Goal: Information Seeking & Learning: Learn about a topic

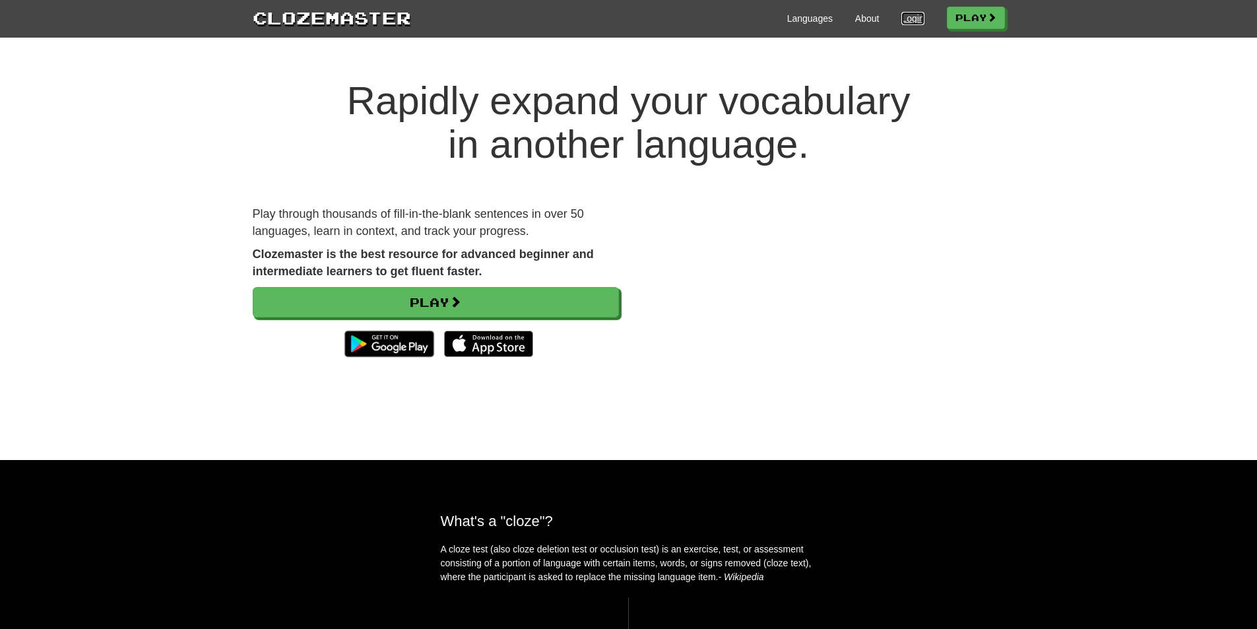
click at [913, 13] on link "Login" at bounding box center [912, 18] width 22 height 13
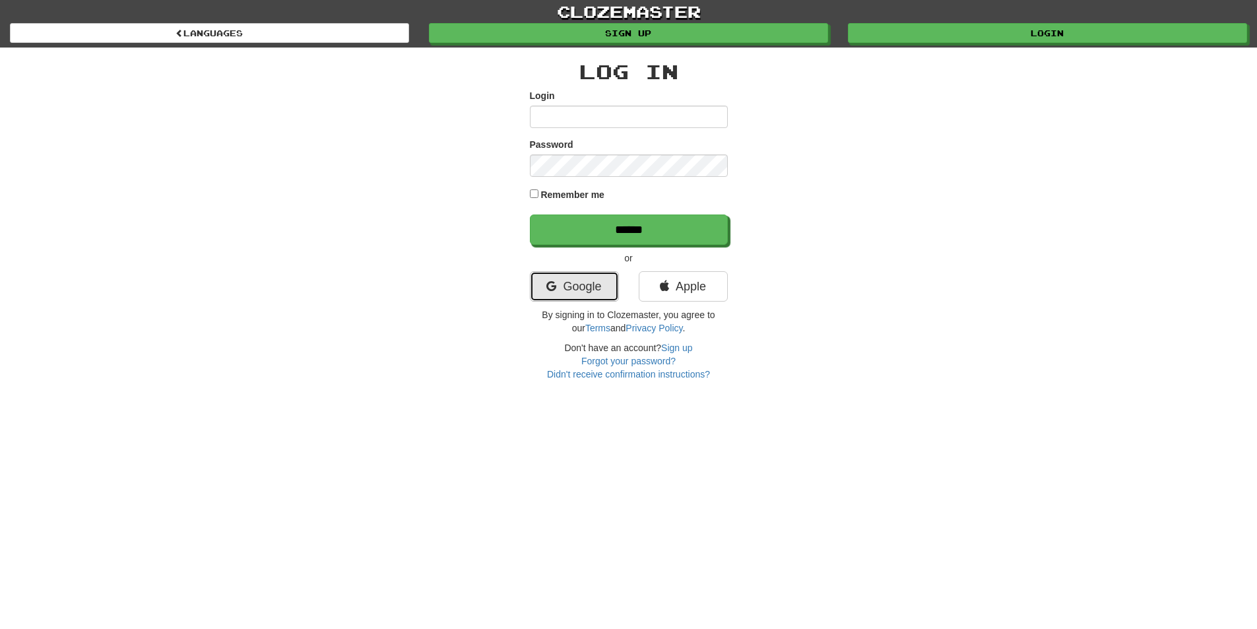
click at [578, 284] on link "Google" at bounding box center [574, 286] width 89 height 30
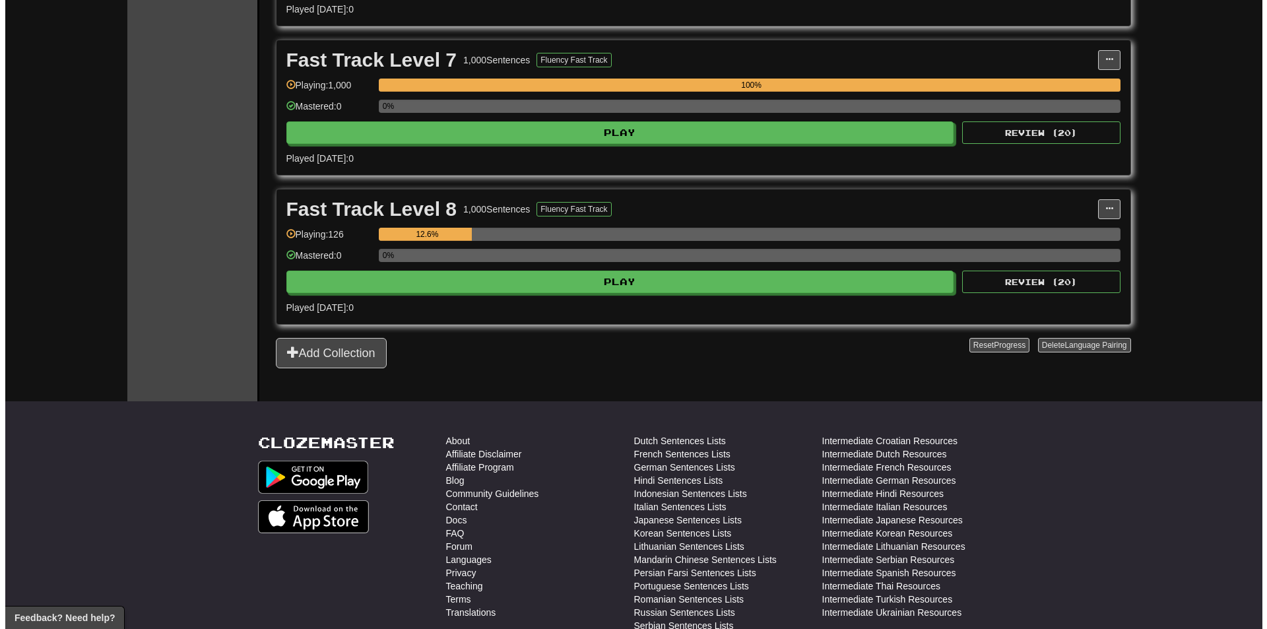
scroll to position [1127, 0]
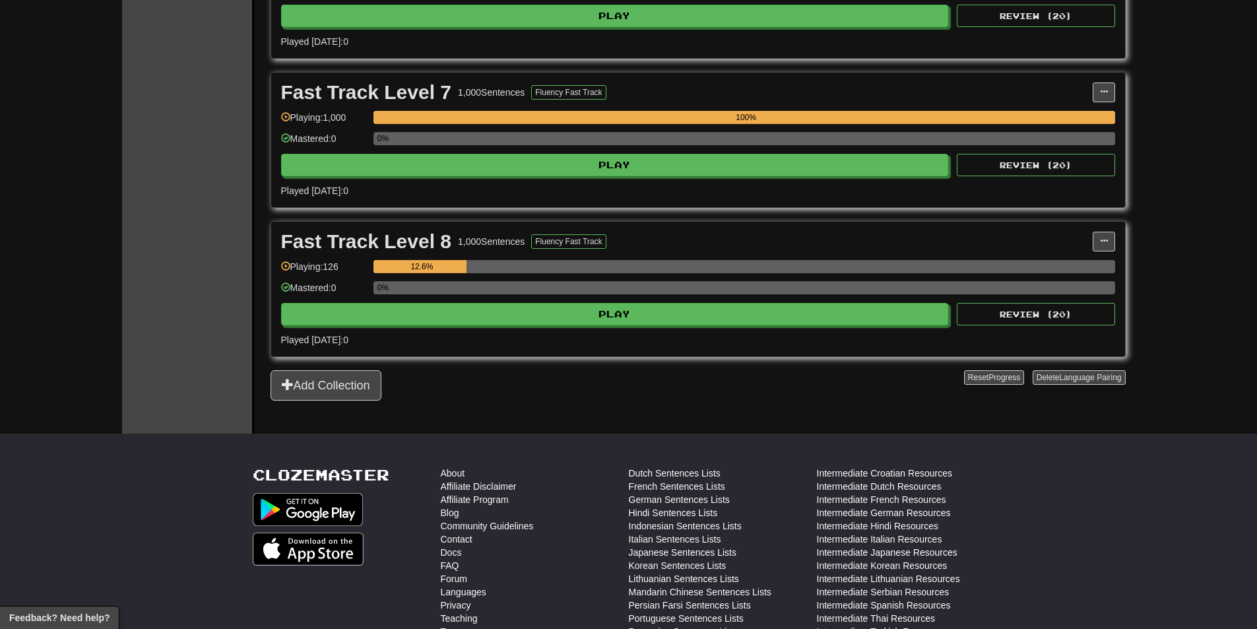
click at [793, 326] on div "Fast Track Level 8 1,000 Sentences Fluency Fast Track Manage Sentences Unpin fr…" at bounding box center [698, 289] width 854 height 135
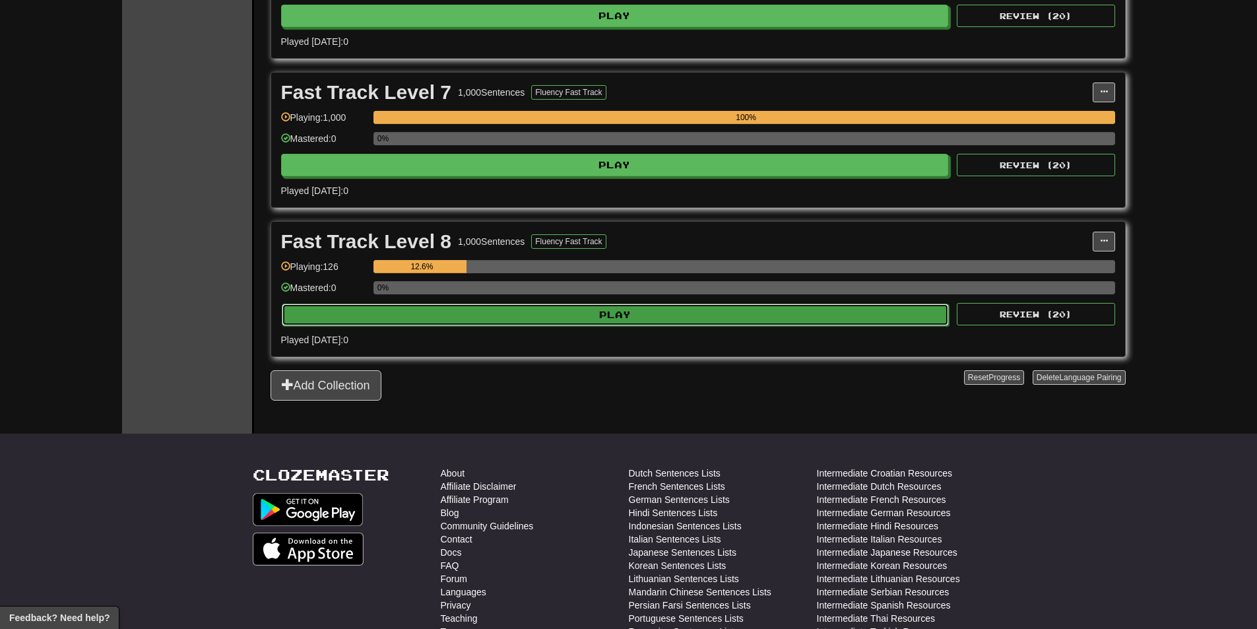
click at [794, 314] on button "Play" at bounding box center [616, 315] width 668 height 22
select select "********"
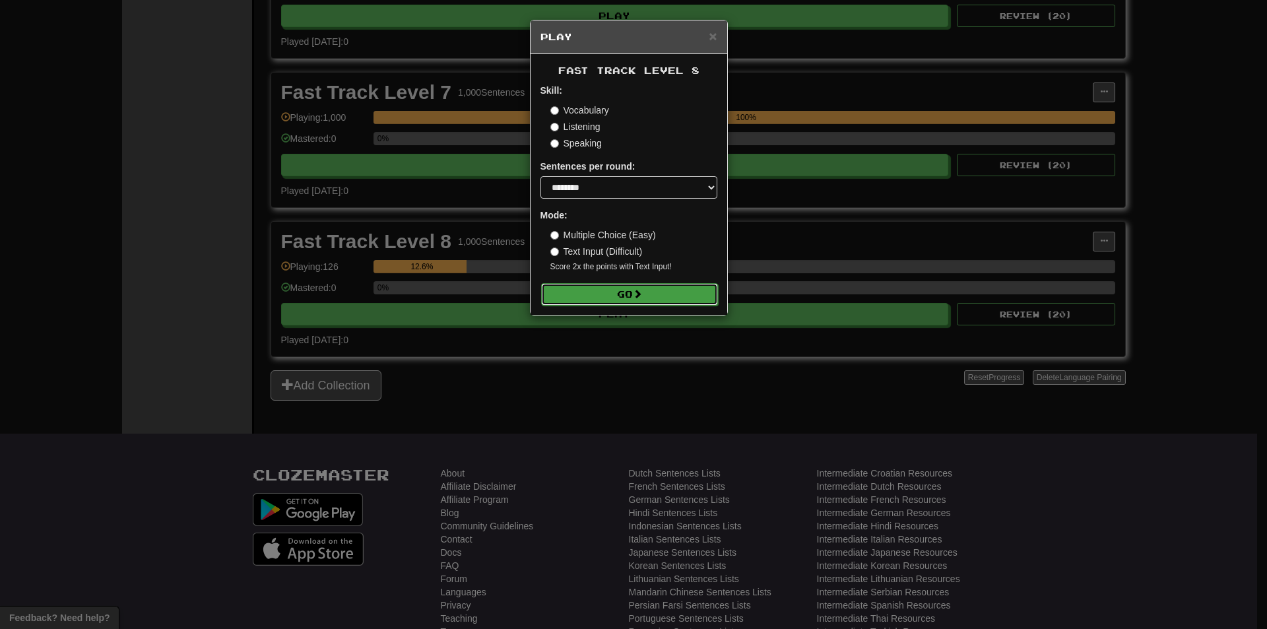
click at [653, 289] on button "Go" at bounding box center [629, 294] width 177 height 22
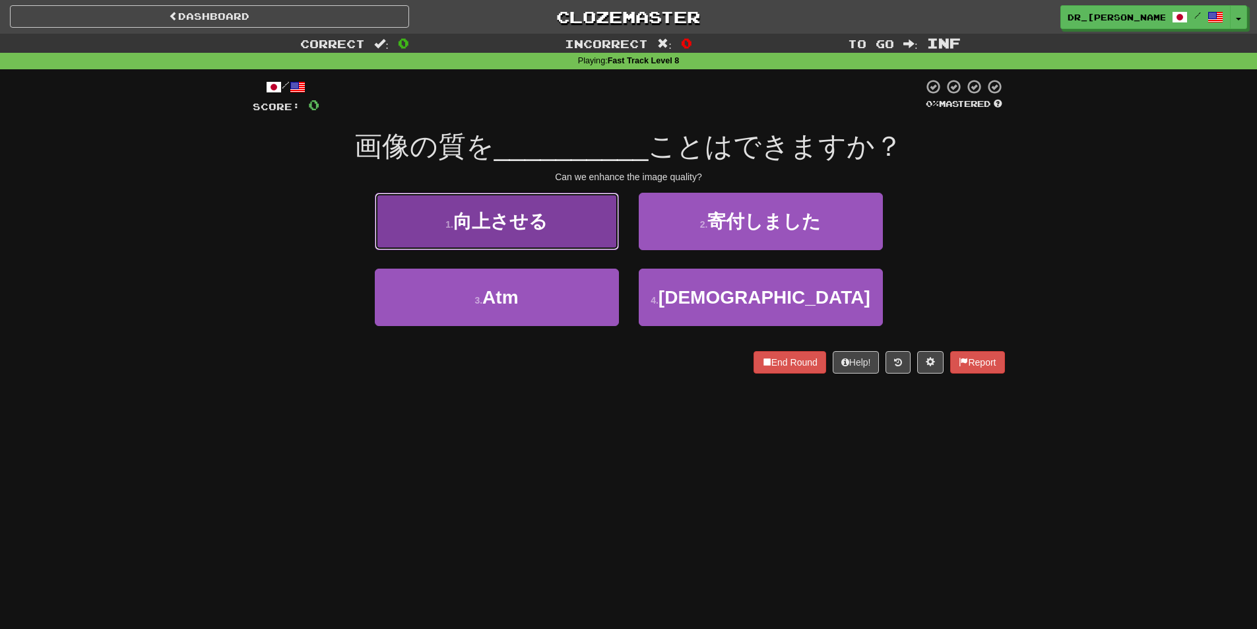
click at [598, 216] on button "1 . 向上させる" at bounding box center [497, 221] width 244 height 57
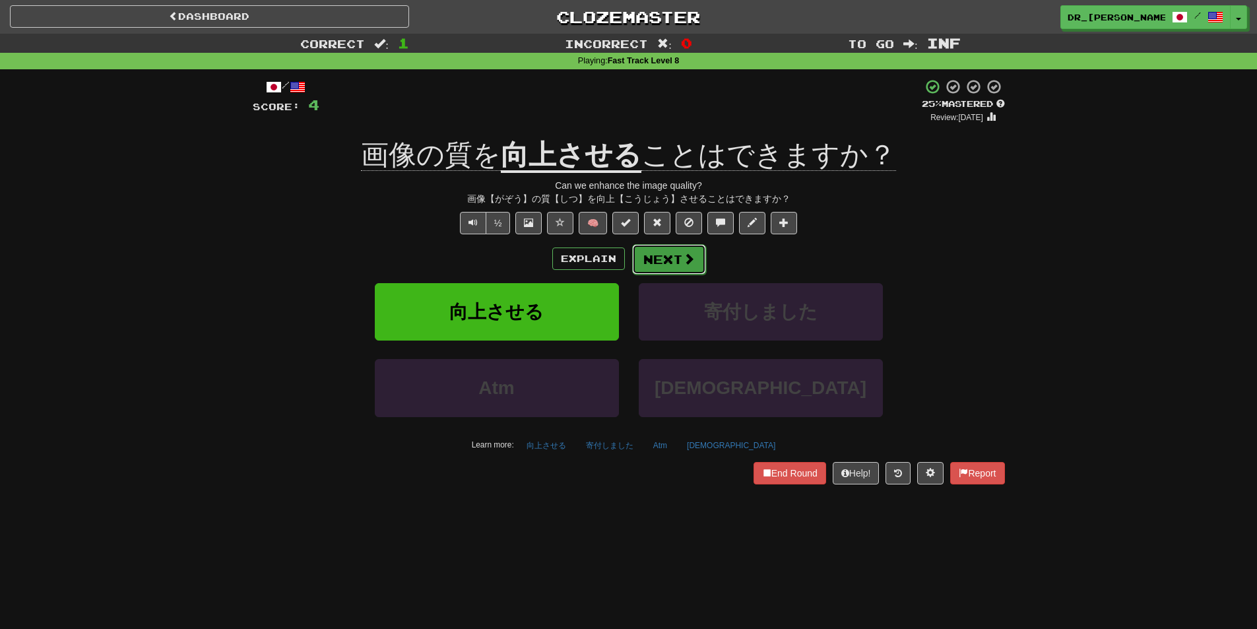
click at [690, 257] on span at bounding box center [689, 259] width 12 height 12
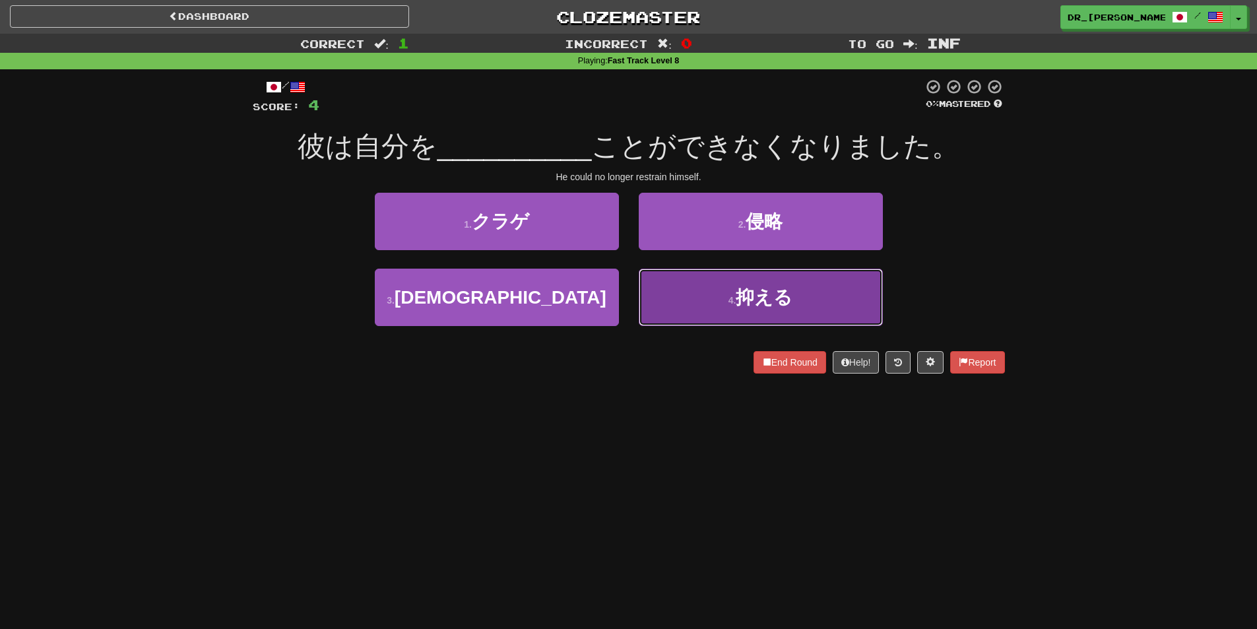
click at [790, 313] on button "4 . 抑える" at bounding box center [761, 297] width 244 height 57
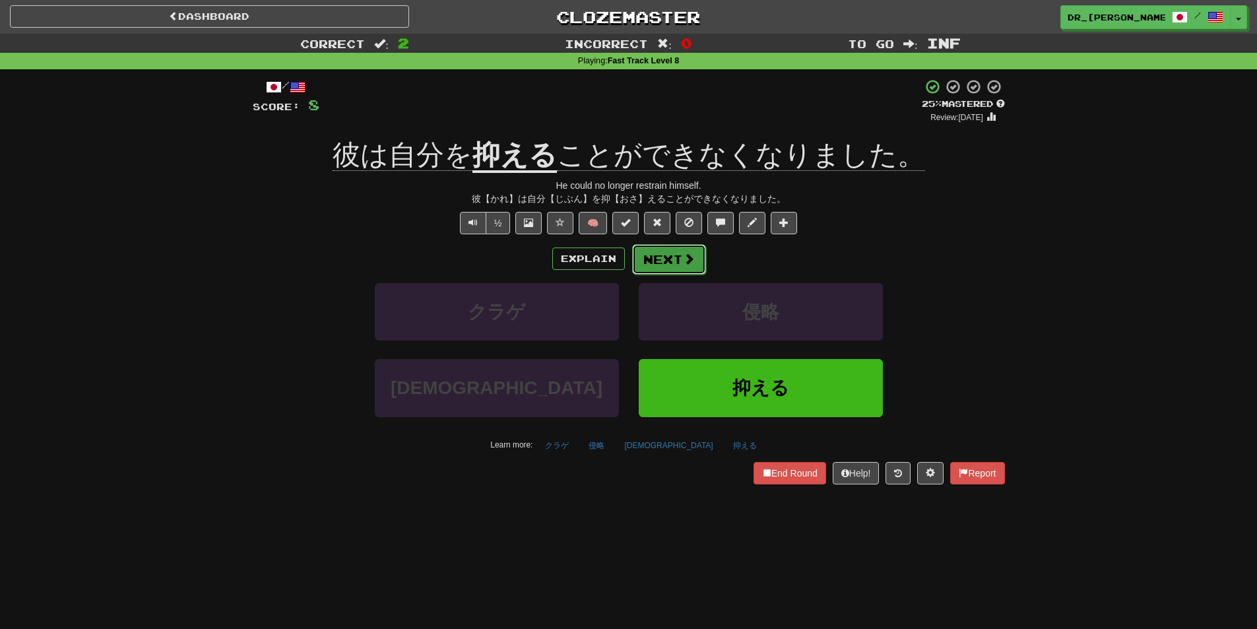
click at [686, 253] on span at bounding box center [689, 259] width 12 height 12
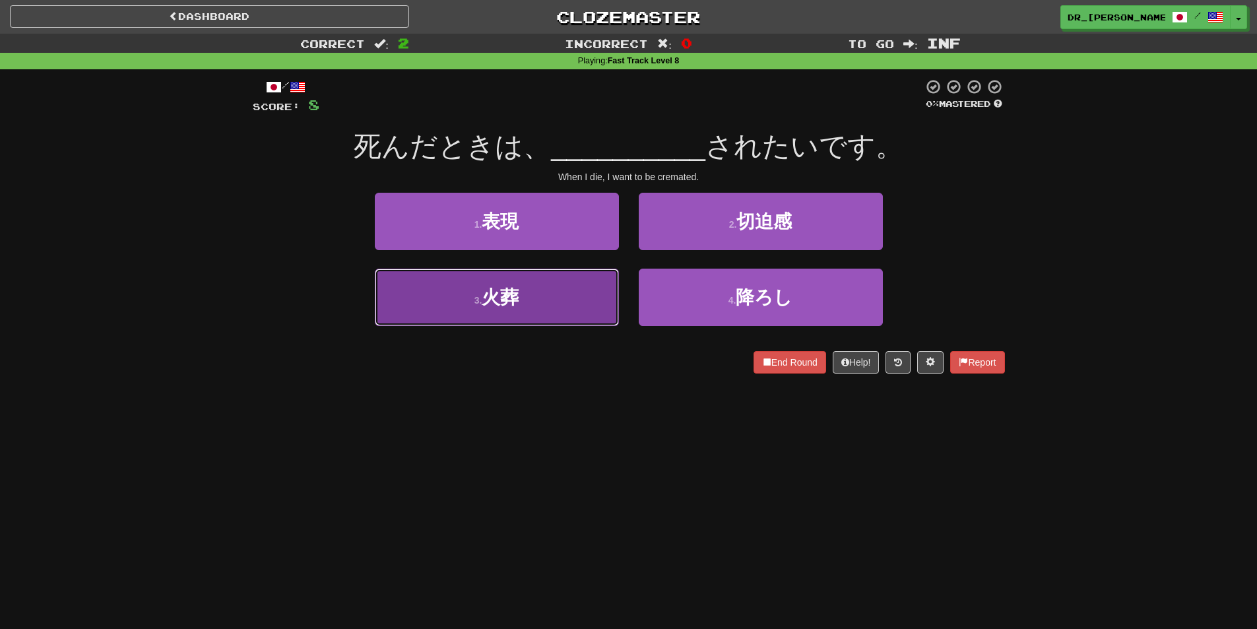
click at [571, 315] on button "3 . 火葬" at bounding box center [497, 297] width 244 height 57
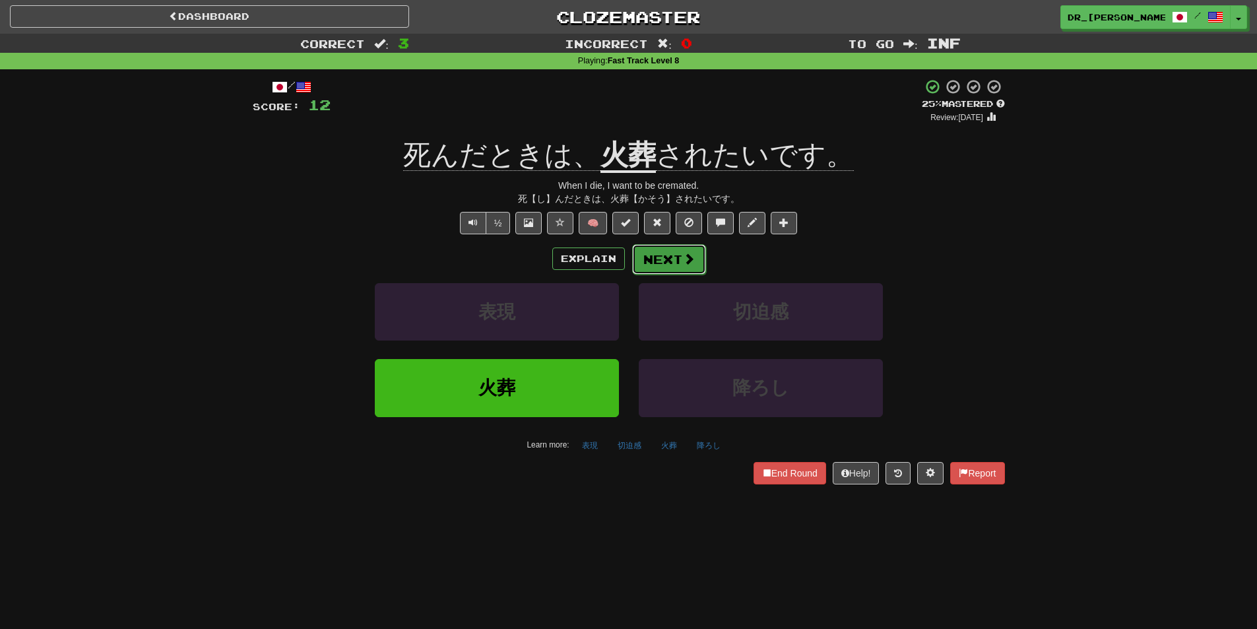
click at [669, 261] on button "Next" at bounding box center [669, 259] width 74 height 30
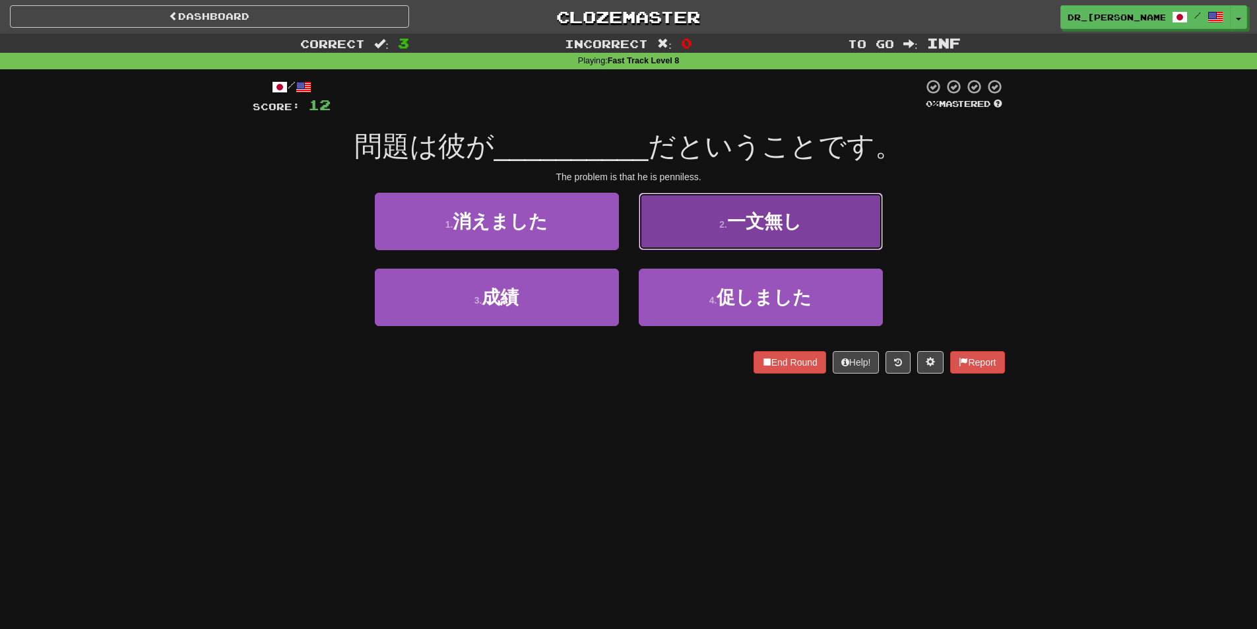
click at [734, 230] on span "一文無し" at bounding box center [764, 221] width 75 height 20
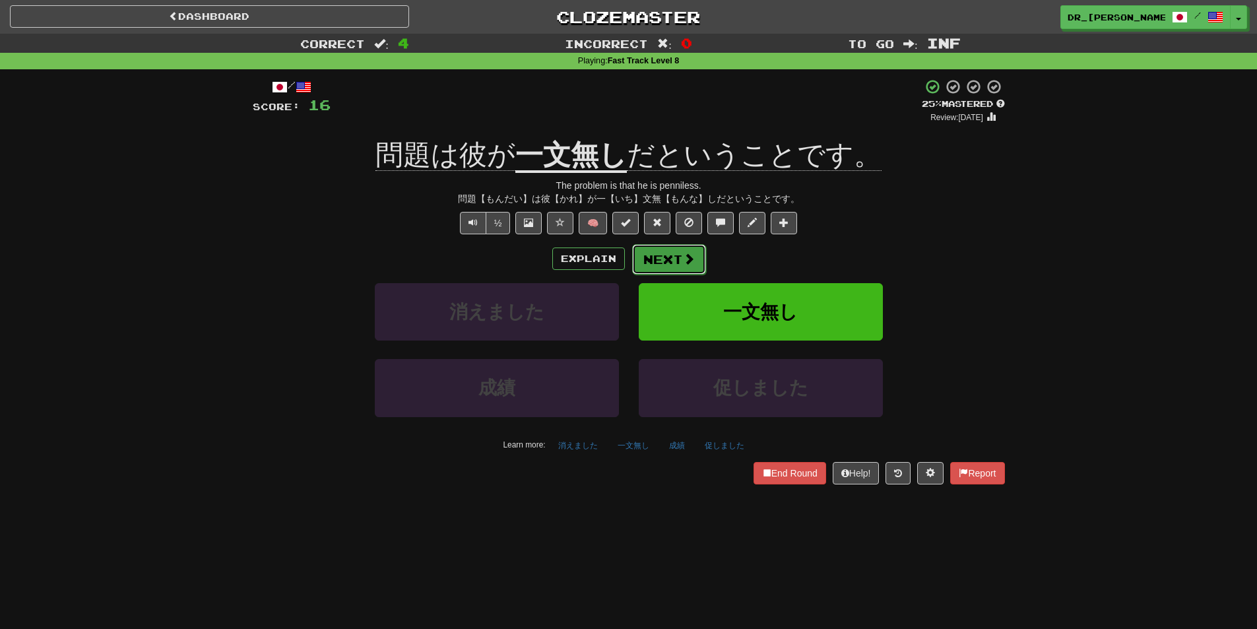
click at [687, 251] on button "Next" at bounding box center [669, 259] width 74 height 30
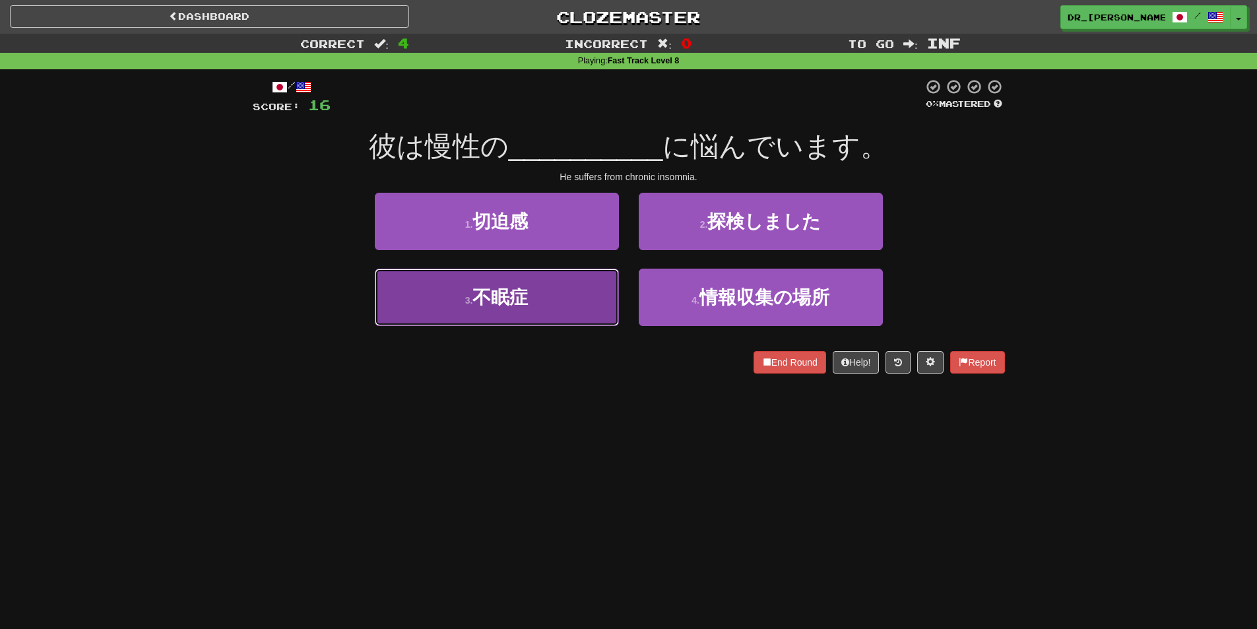
click at [503, 311] on button "3 . 不眠症" at bounding box center [497, 297] width 244 height 57
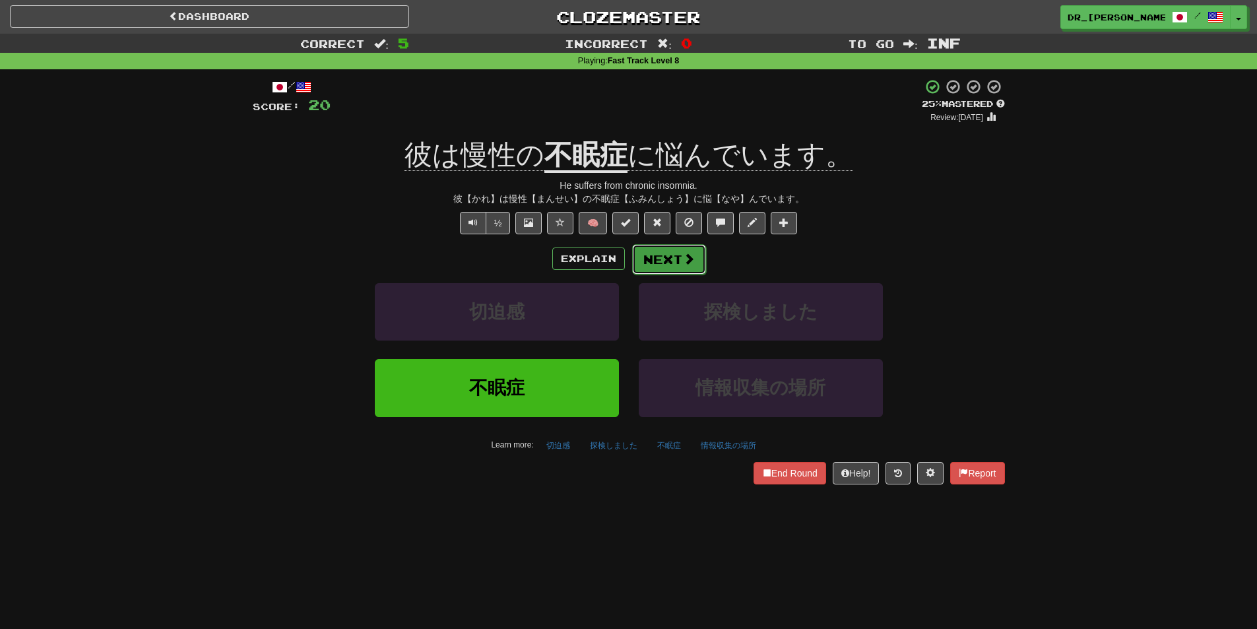
click at [680, 258] on button "Next" at bounding box center [669, 259] width 74 height 30
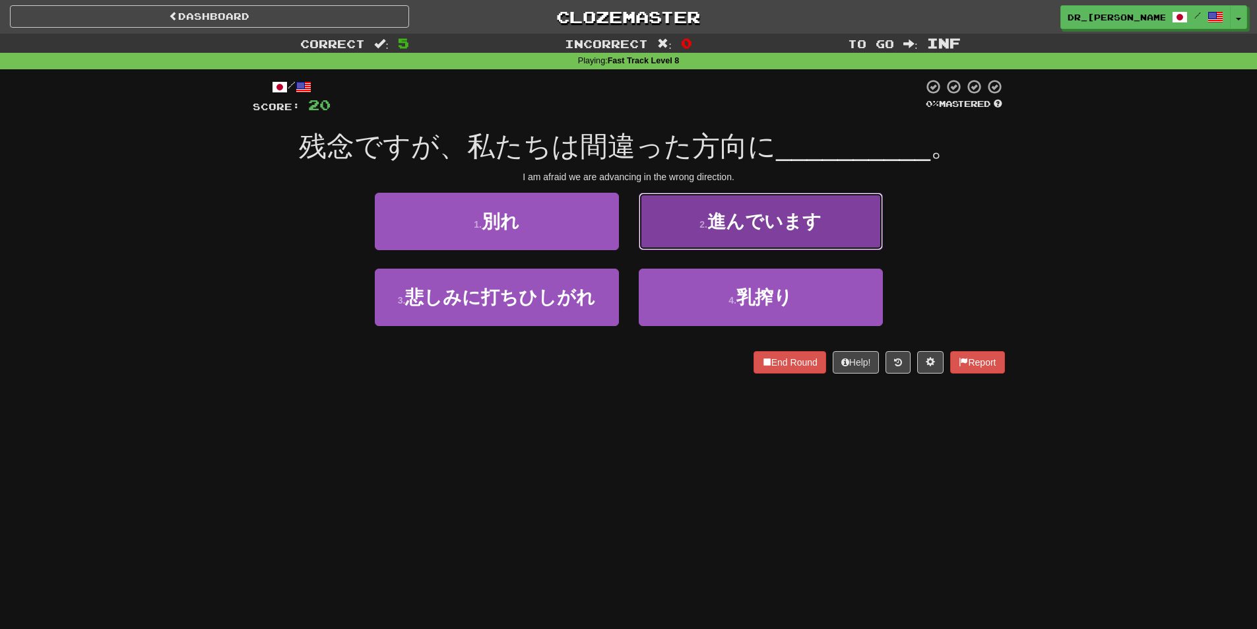
click at [705, 237] on button "2 . 進んでいます" at bounding box center [761, 221] width 244 height 57
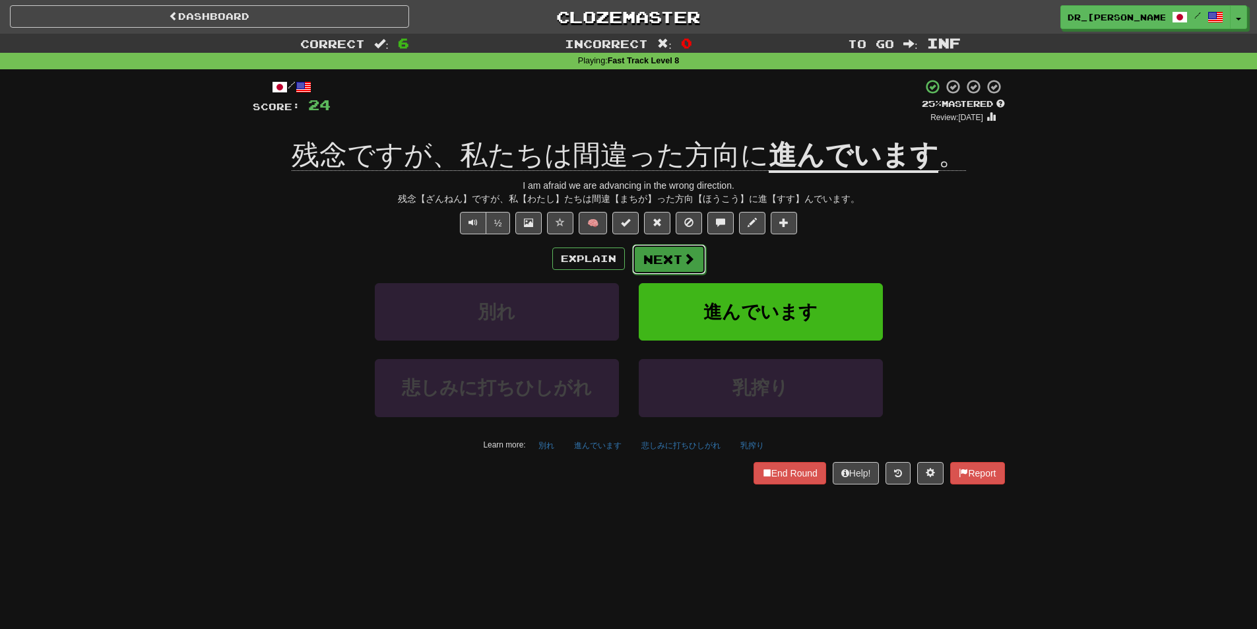
click at [683, 253] on span at bounding box center [689, 259] width 12 height 12
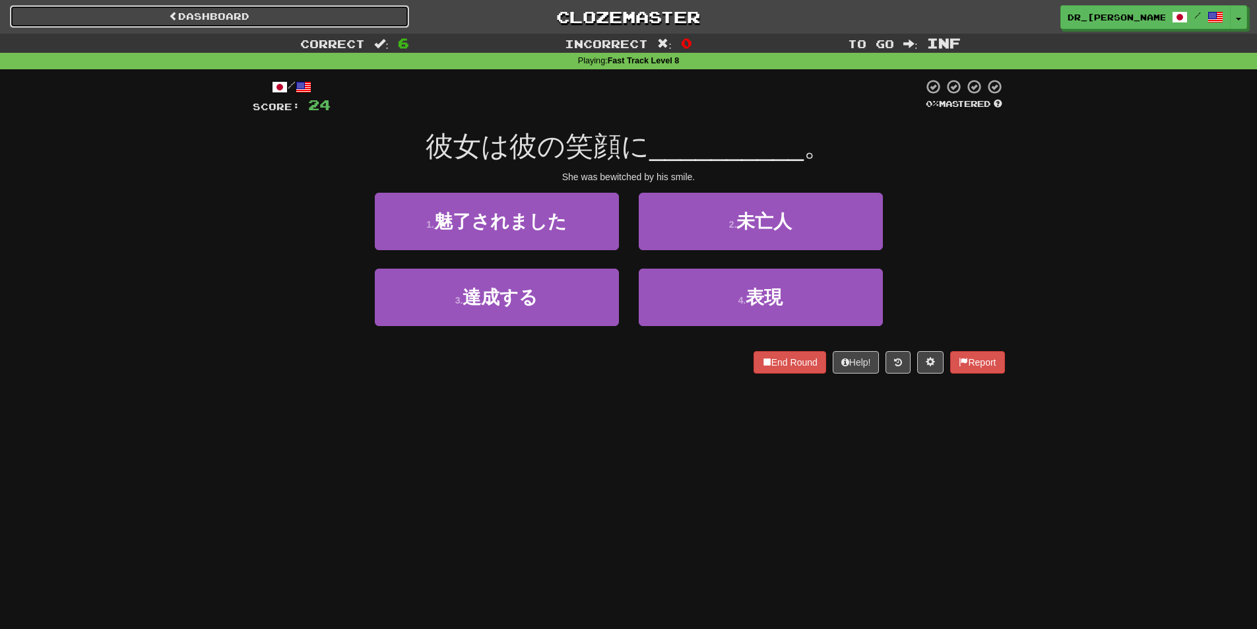
click at [333, 23] on link "Dashboard" at bounding box center [209, 16] width 399 height 22
